Goal: Task Accomplishment & Management: Manage account settings

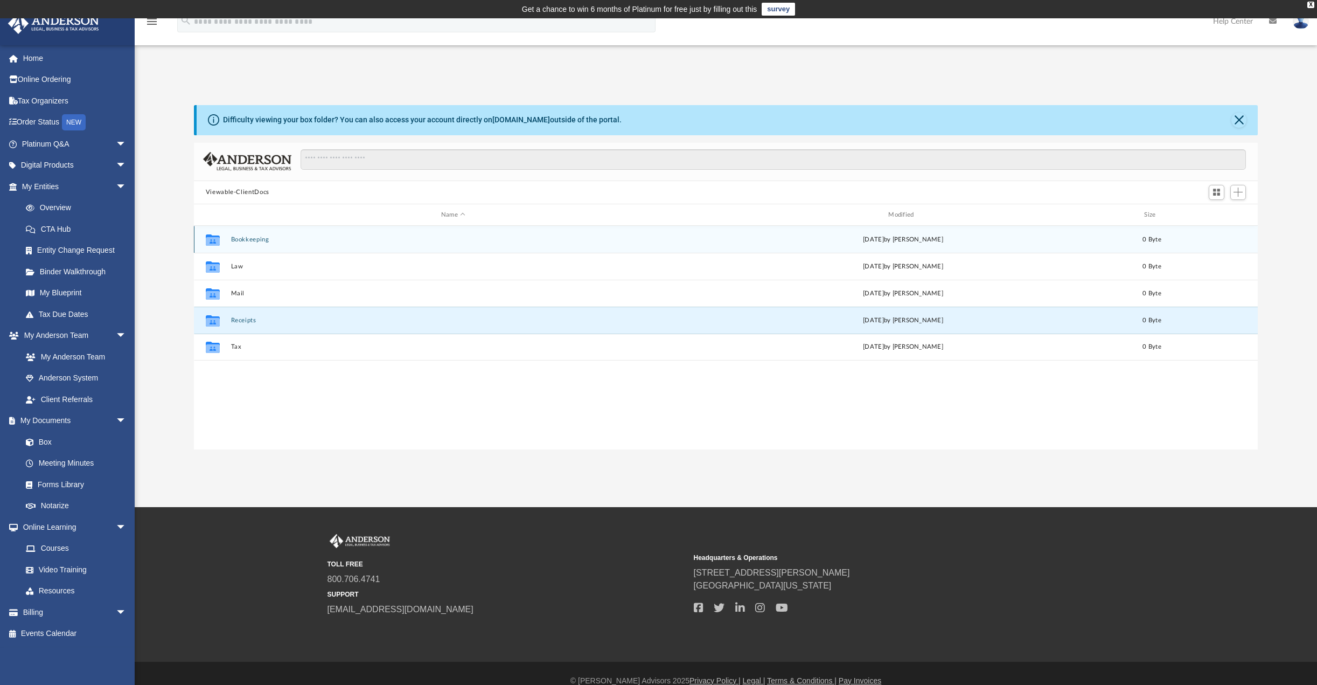
scroll to position [237, 1056]
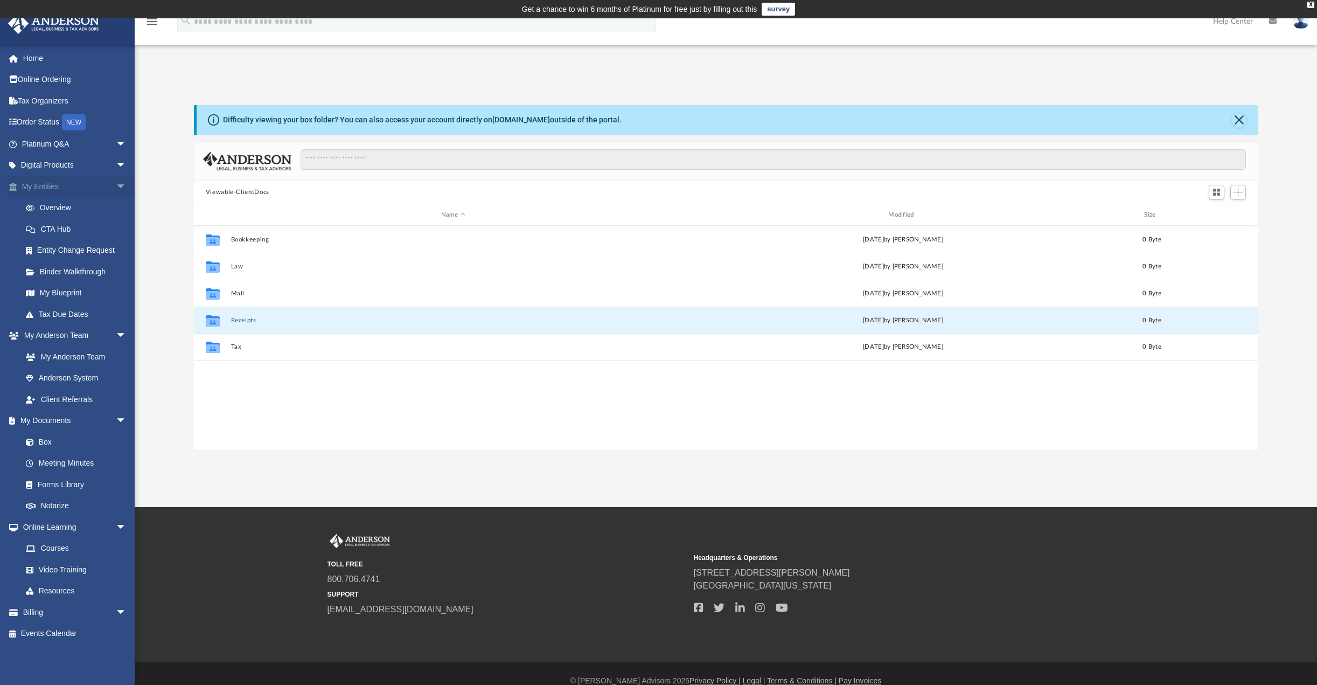
click at [55, 185] on link "My Entities arrow_drop_down" at bounding box center [75, 187] width 135 height 22
click at [57, 209] on link "Overview" at bounding box center [79, 208] width 128 height 22
click at [44, 438] on link "Box" at bounding box center [79, 442] width 128 height 22
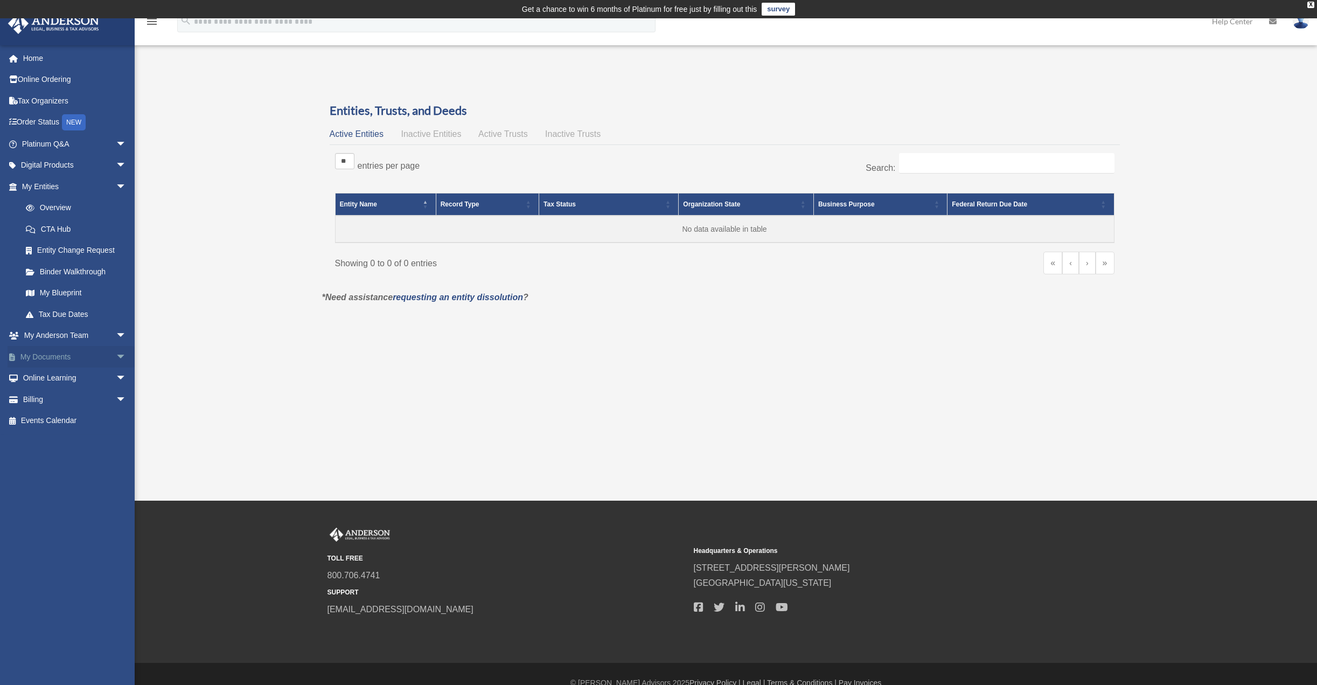
click at [38, 362] on link "My Documents arrow_drop_down" at bounding box center [75, 357] width 135 height 22
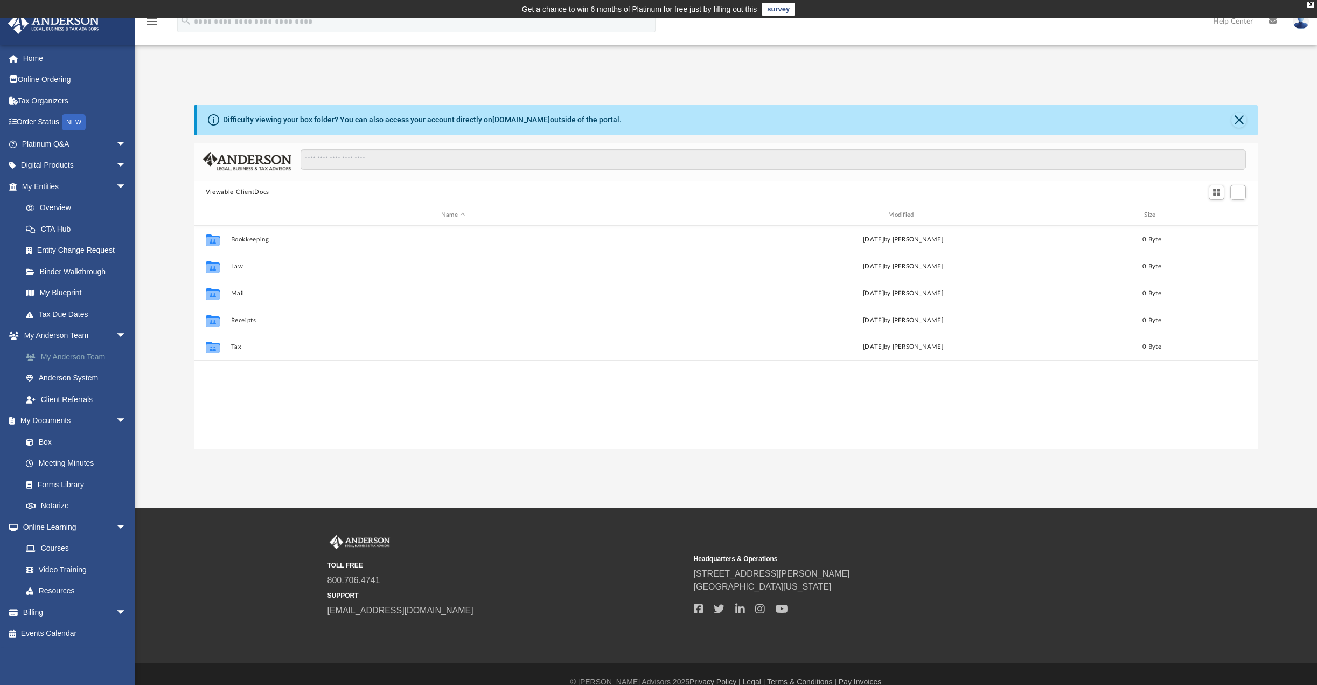
scroll to position [237, 1056]
click at [41, 159] on link "Digital Products arrow_drop_down" at bounding box center [75, 166] width 135 height 22
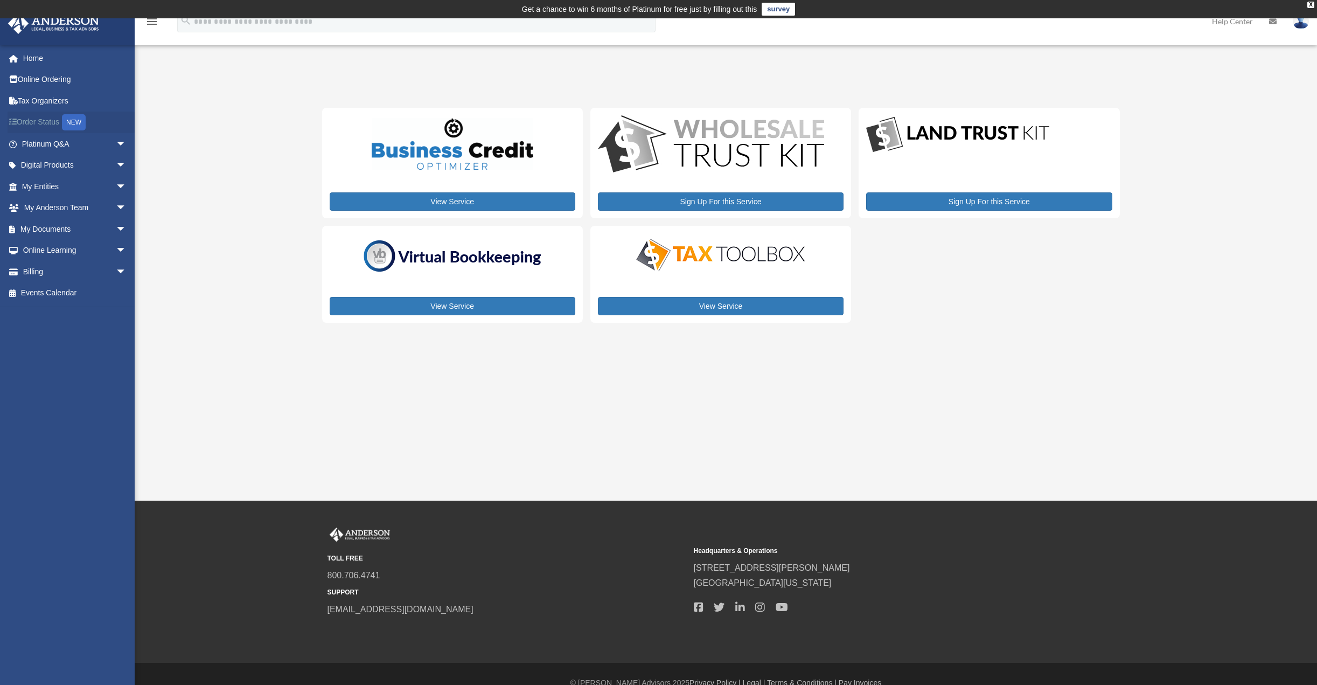
click at [44, 122] on link "Order Status NEW" at bounding box center [75, 123] width 135 height 22
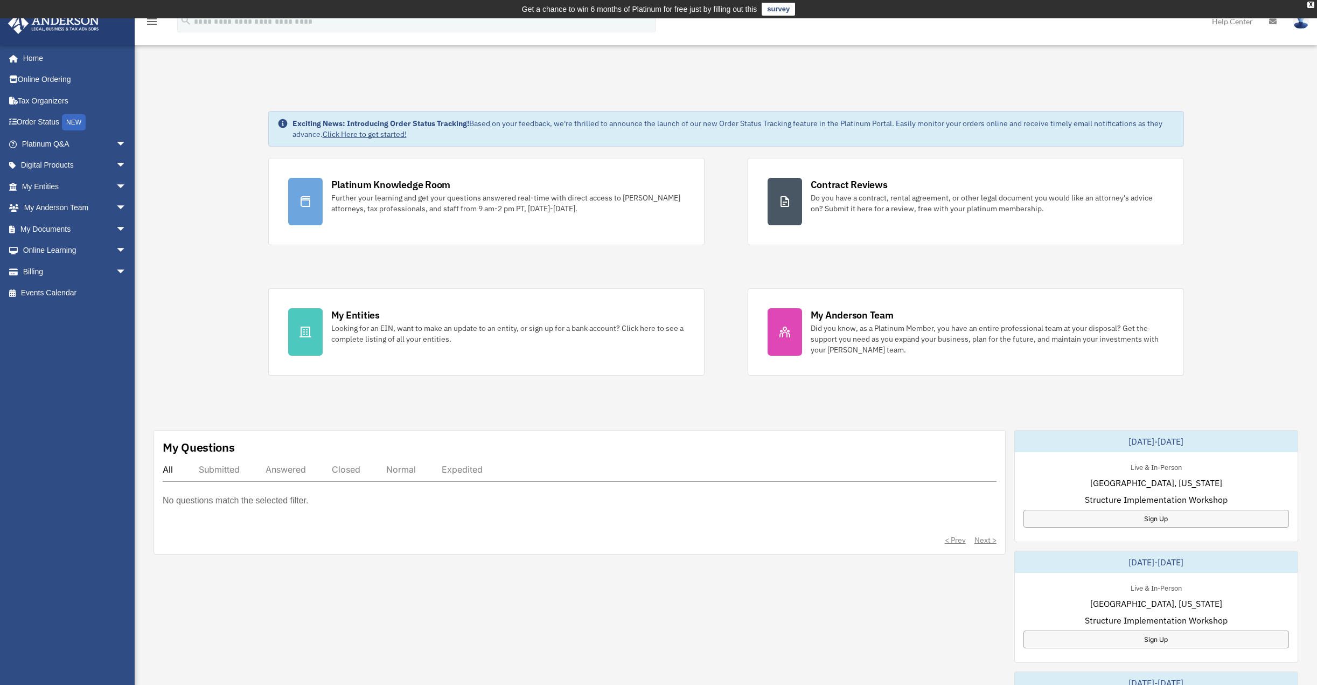
click at [1301, 20] on img at bounding box center [1301, 21] width 16 height 16
click at [1278, 51] on link "[EMAIL_ADDRESS][DOMAIN_NAME]" at bounding box center [1251, 55] width 116 height 32
click at [1302, 22] on img at bounding box center [1301, 21] width 16 height 16
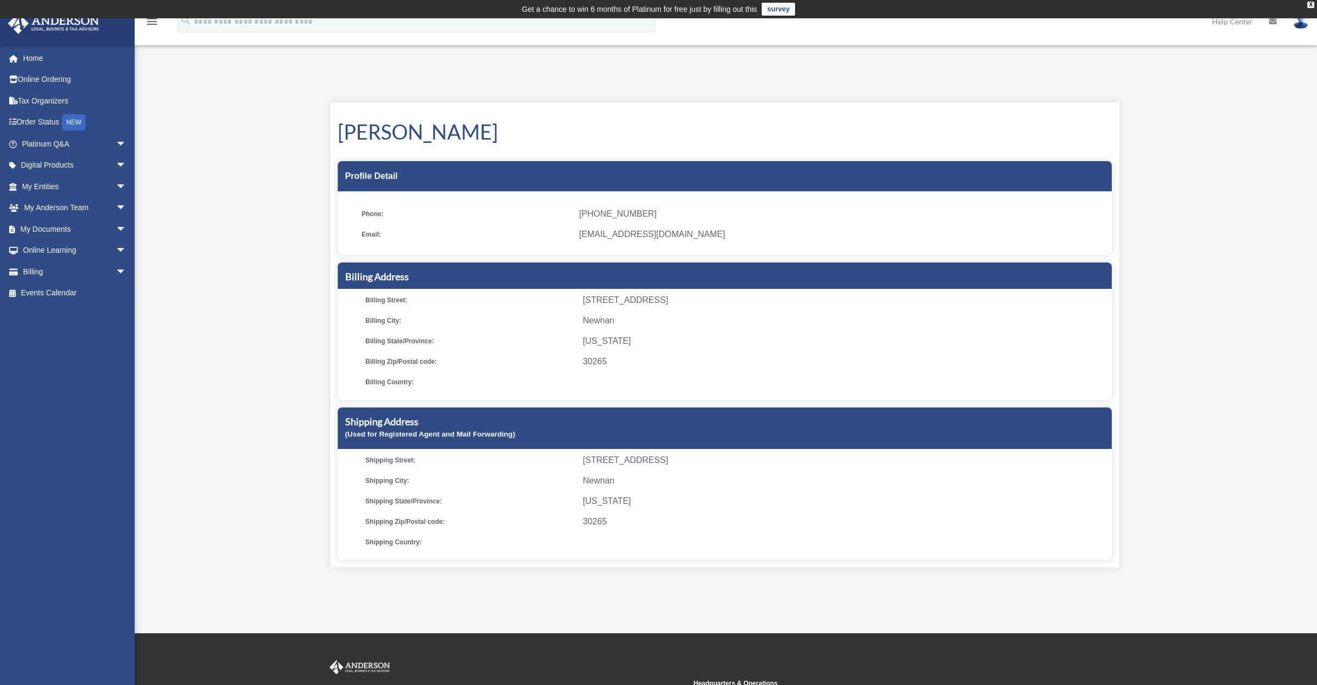
click at [1304, 22] on img at bounding box center [1301, 21] width 16 height 16
click at [1114, 91] on link "Logout" at bounding box center [1140, 94] width 108 height 22
